Goal: Task Accomplishment & Management: Manage account settings

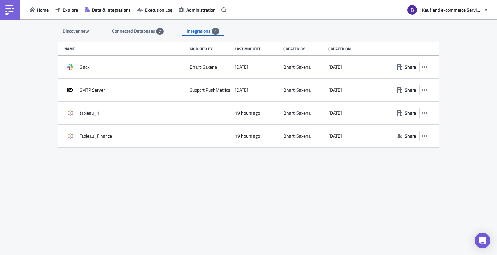
click at [127, 27] on span "Connected Databases" at bounding box center [134, 30] width 44 height 7
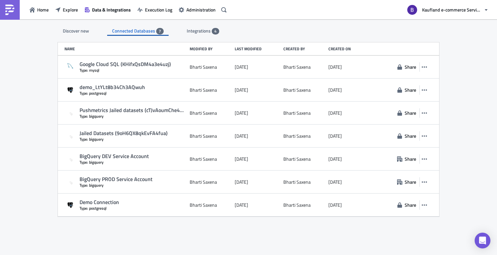
click at [154, 222] on div "Discover new Connected Databases 7 Integrations 4 SQL Databases Amazon Athena C…" at bounding box center [248, 137] width 394 height 237
click at [156, 13] on span "Execution Log" at bounding box center [158, 9] width 27 height 7
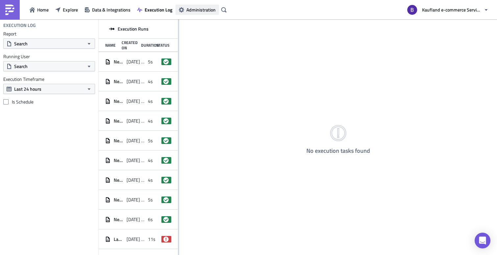
click at [191, 10] on span "Administration" at bounding box center [200, 9] width 29 height 7
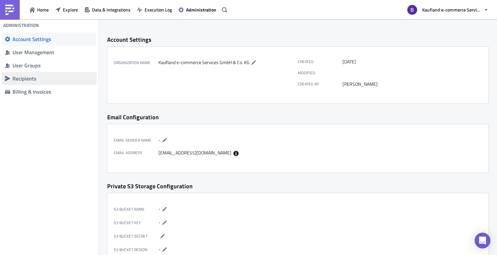
click at [68, 75] on span "Recipients" at bounding box center [49, 78] width 95 height 13
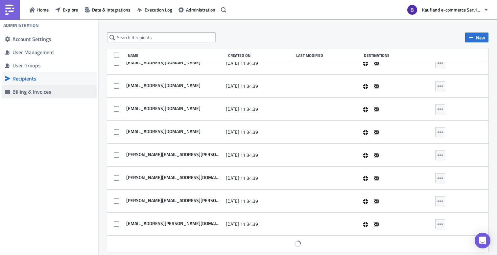
click at [45, 95] on link "Billing & Invoices" at bounding box center [49, 91] width 95 height 13
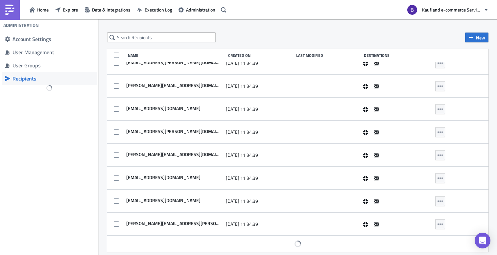
scroll to position [5690, 0]
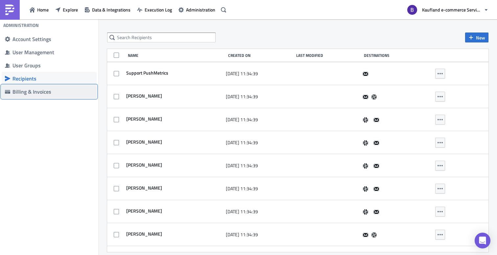
click at [73, 96] on link "Billing & Invoices" at bounding box center [49, 91] width 95 height 13
